Goal: Information Seeking & Learning: Learn about a topic

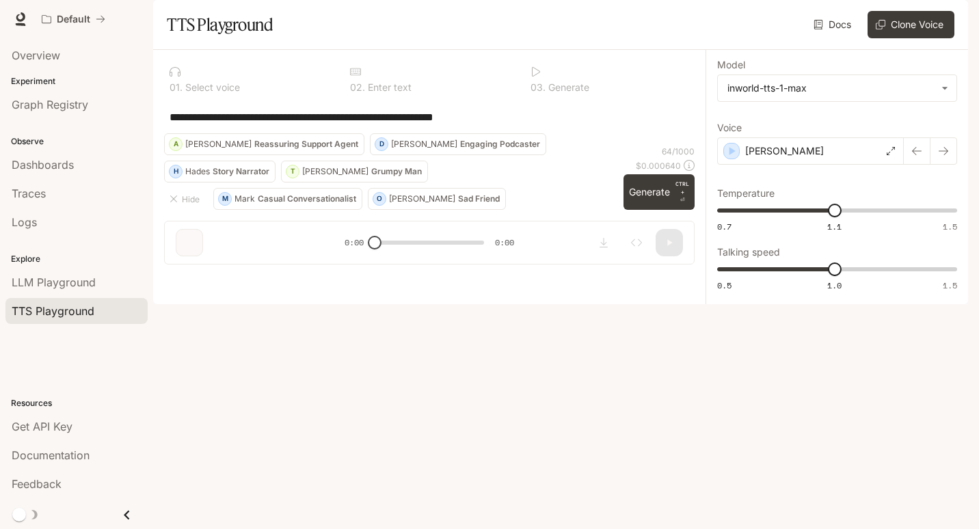
click at [545, 125] on textarea "**********" at bounding box center [428, 117] width 519 height 16
click at [73, 285] on span "LLM Playground" at bounding box center [54, 282] width 84 height 16
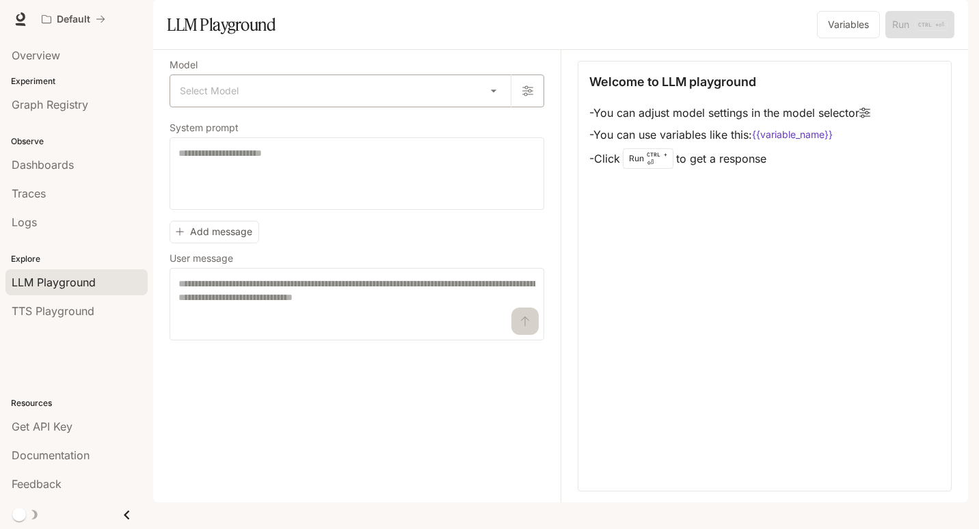
click at [502, 129] on body "Skip to main content Default Documentation Documentation Portal Overview Experi…" at bounding box center [489, 264] width 979 height 529
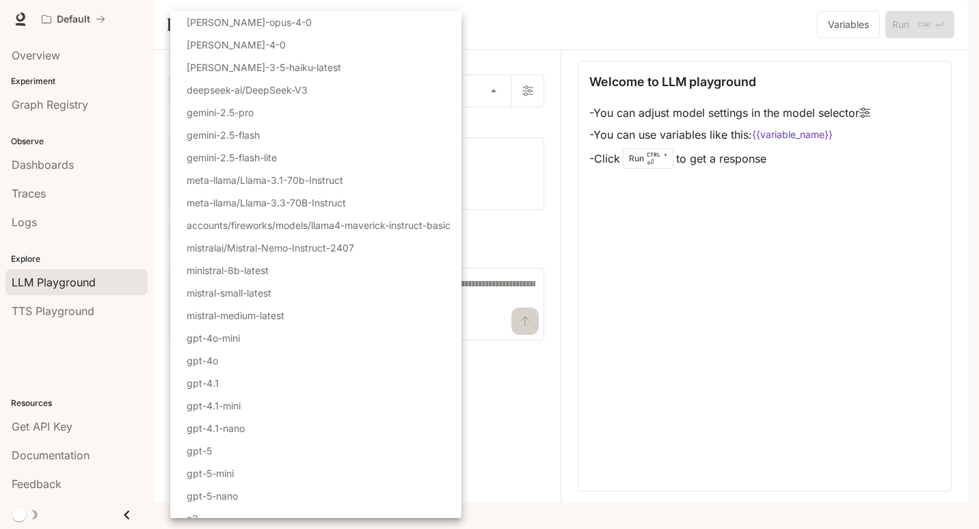
click at [510, 159] on div at bounding box center [489, 264] width 979 height 529
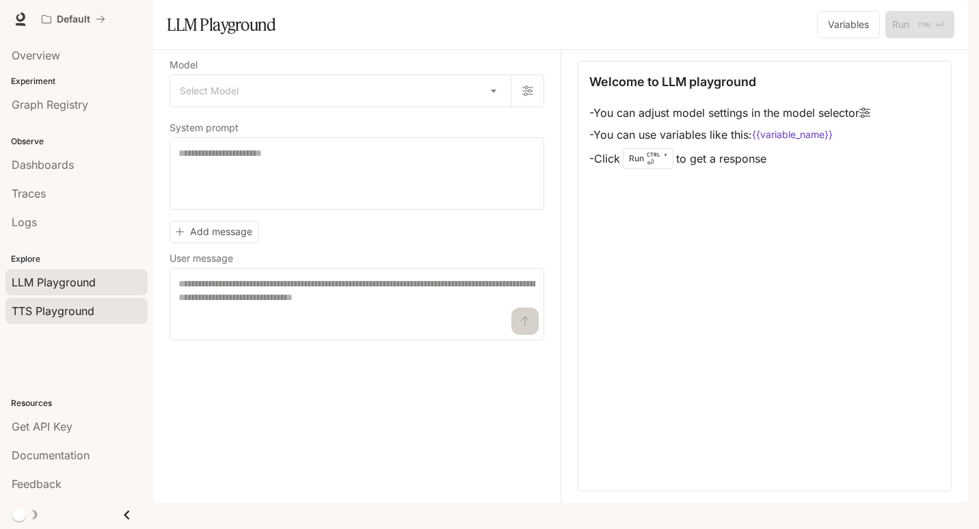
click at [49, 318] on span "TTS Playground" at bounding box center [53, 311] width 83 height 16
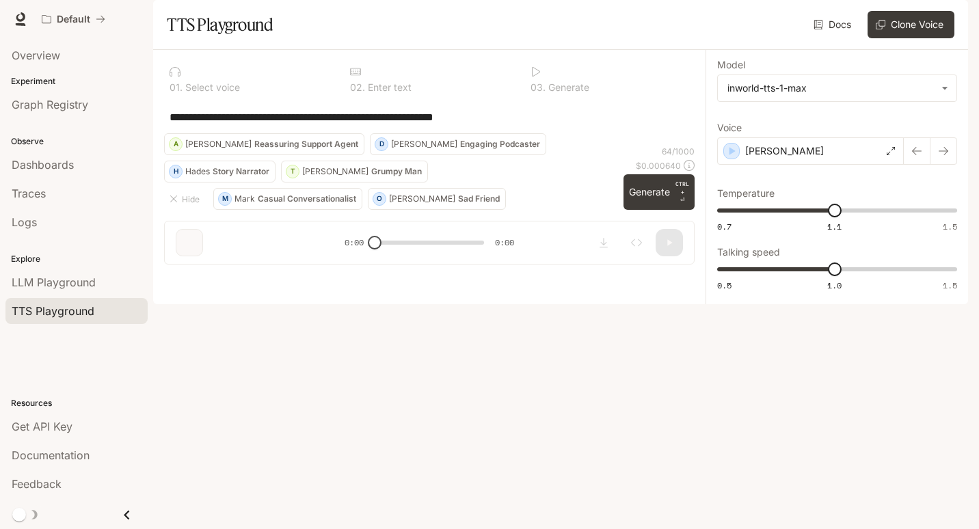
click at [126, 517] on icon "Close drawer" at bounding box center [127, 515] width 18 height 18
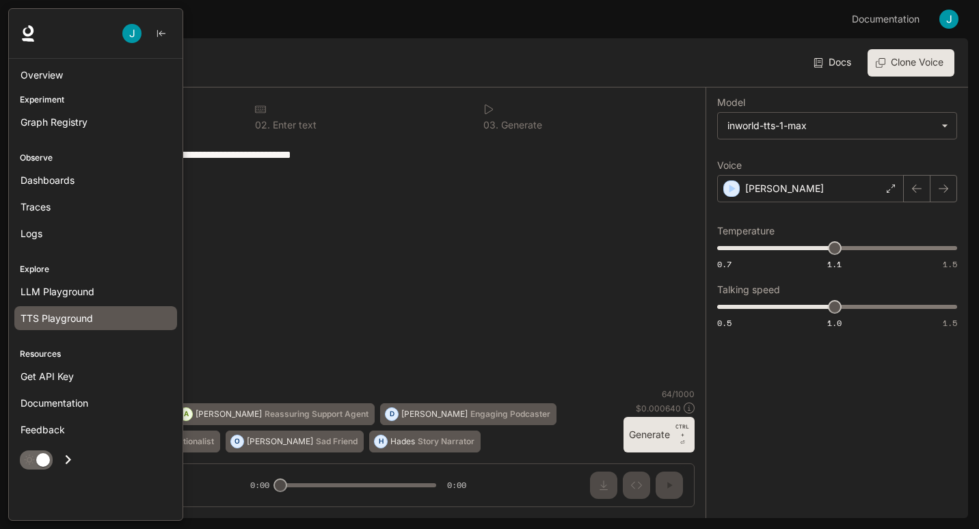
click at [135, 32] on img "button" at bounding box center [131, 33] width 19 height 19
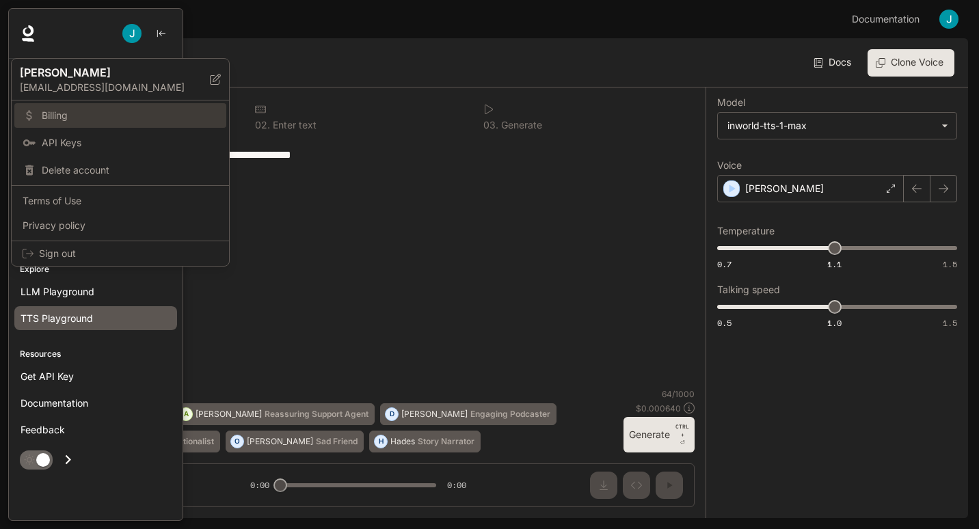
click at [90, 122] on span "Billing" at bounding box center [130, 116] width 176 height 14
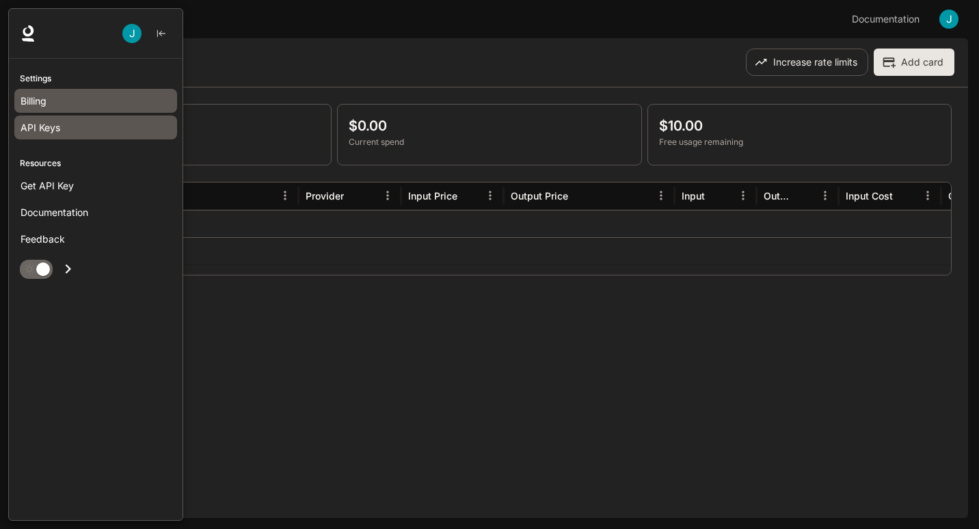
click at [71, 133] on div "API Keys" at bounding box center [96, 127] width 150 height 14
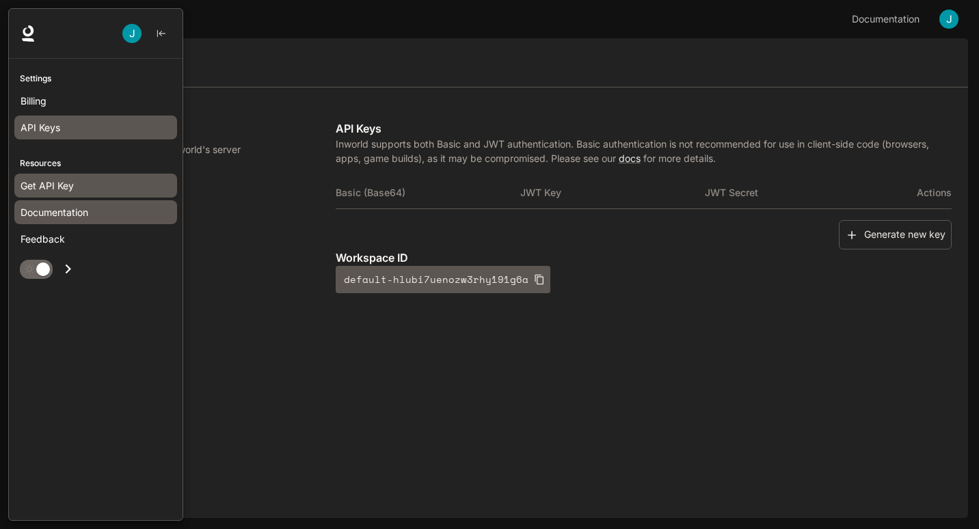
click at [49, 216] on span "Documentation" at bounding box center [55, 212] width 68 height 14
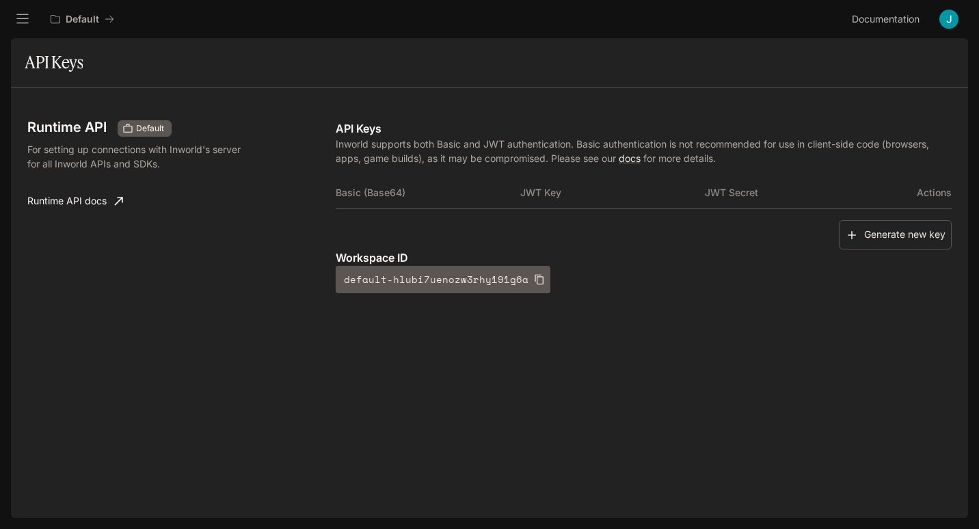
click at [22, 20] on icon "open drawer" at bounding box center [23, 19] width 14 height 14
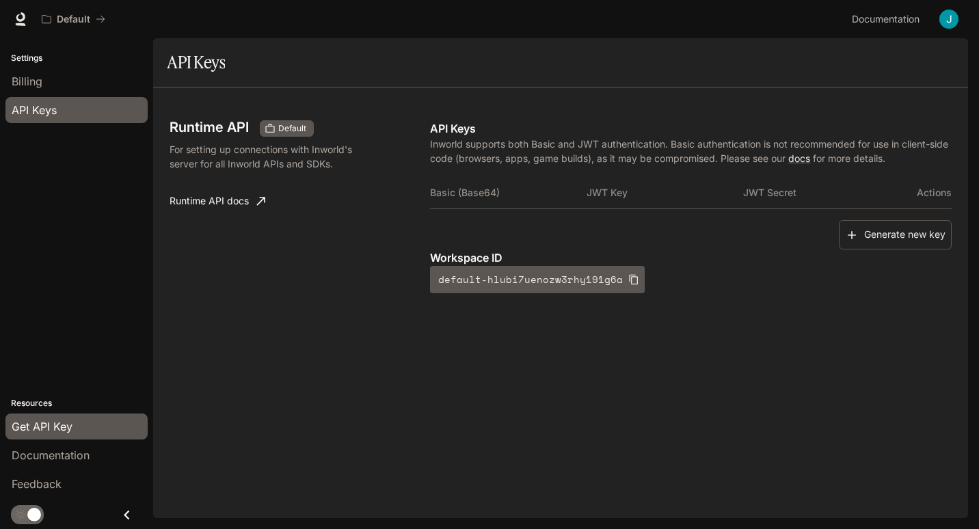
click at [119, 511] on icon "Close drawer" at bounding box center [127, 515] width 18 height 18
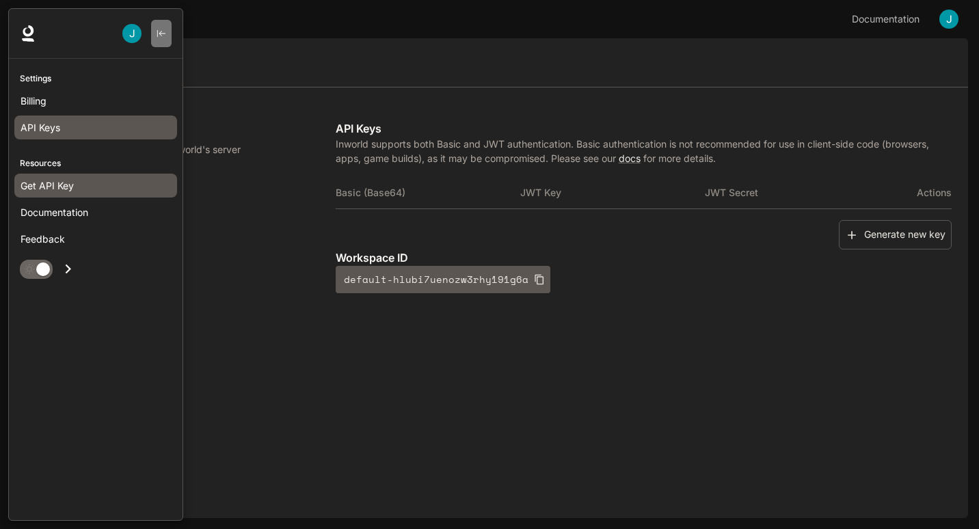
click at [163, 36] on icon "button" at bounding box center [162, 34] width 10 height 10
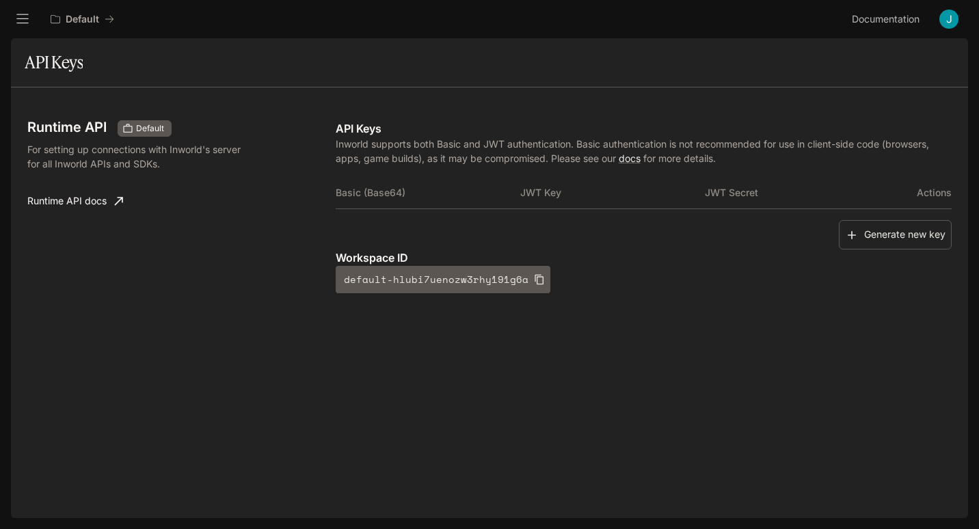
click at [22, 21] on icon "open drawer" at bounding box center [23, 19] width 14 height 14
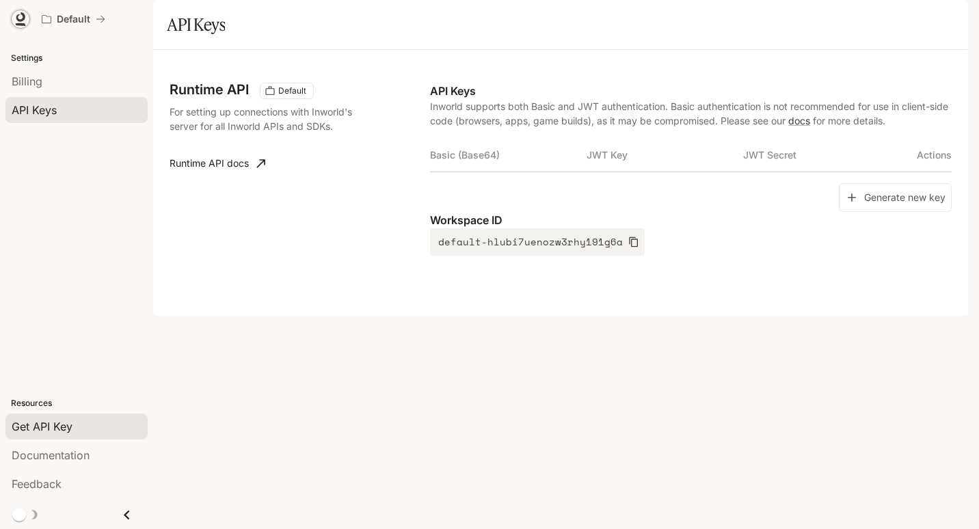
click at [20, 15] on icon at bounding box center [21, 19] width 14 height 14
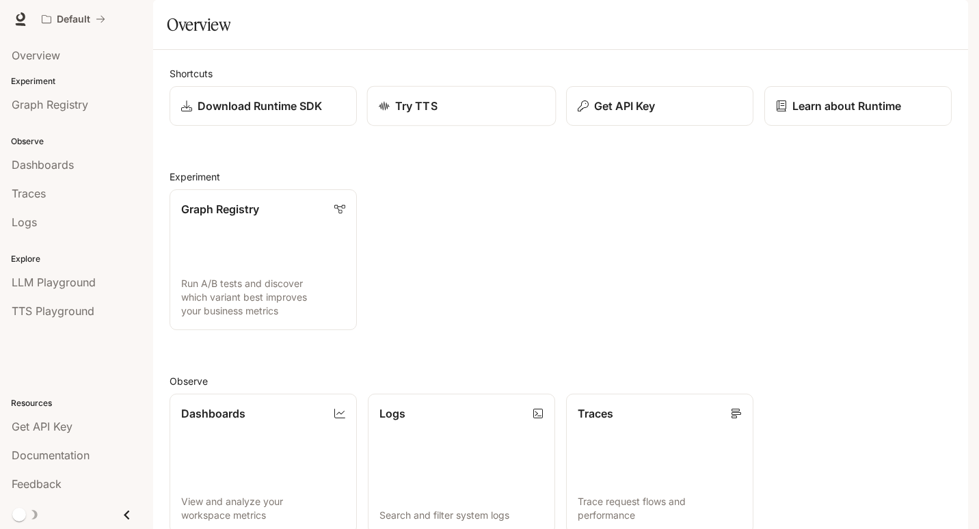
click at [423, 114] on p "Try TTS" at bounding box center [416, 106] width 42 height 16
click at [830, 126] on link "Learn about Runtime" at bounding box center [857, 106] width 189 height 40
